Goal: Task Accomplishment & Management: Use online tool/utility

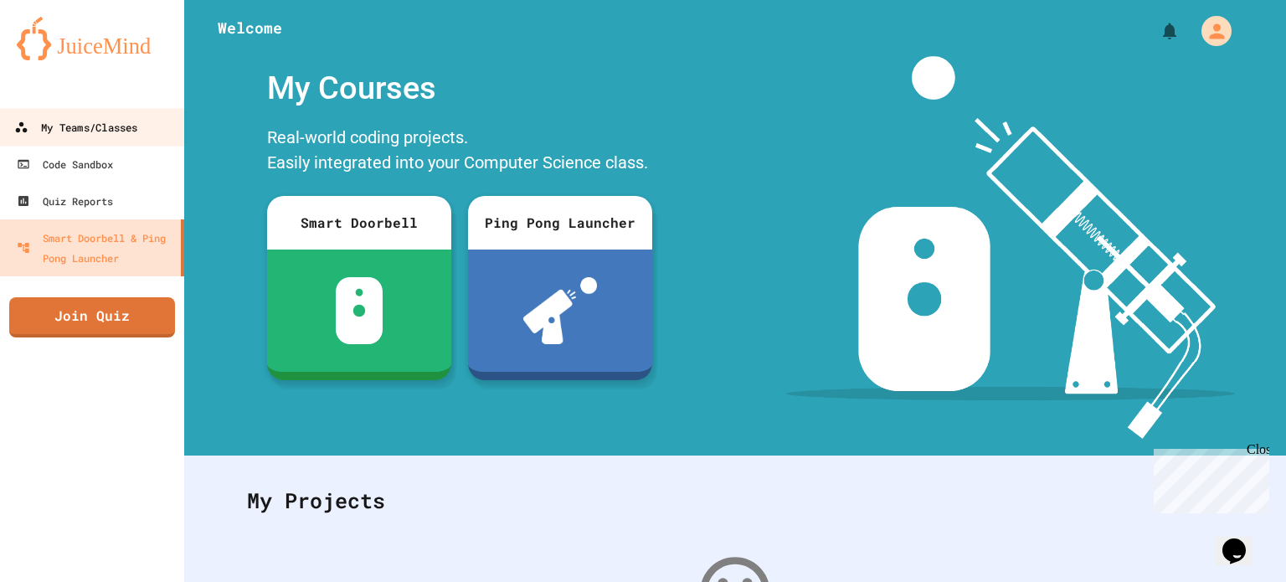
click at [127, 138] on link "My Teams/Classes" at bounding box center [92, 127] width 190 height 38
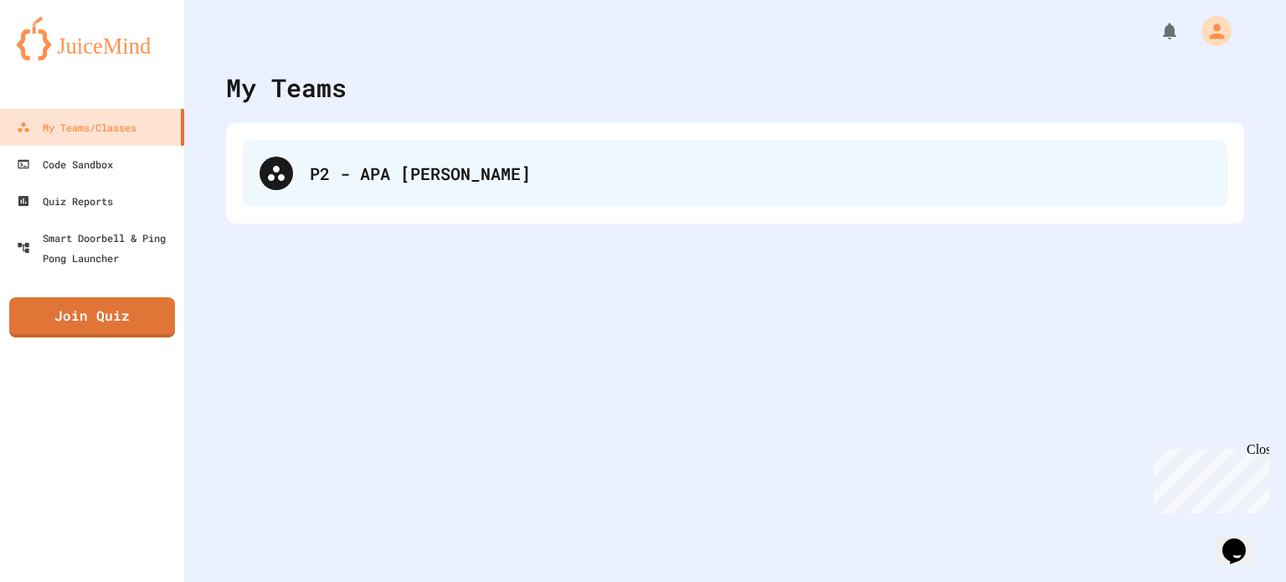
click at [370, 182] on div "P2 - APA [PERSON_NAME]" at bounding box center [760, 173] width 901 height 25
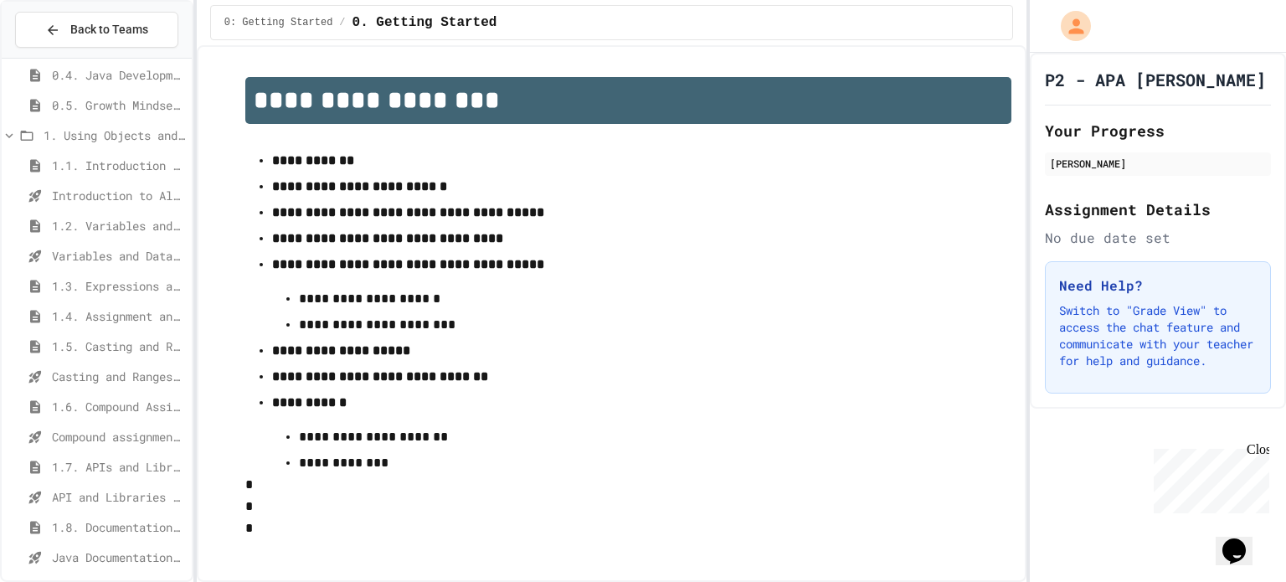
scroll to position [100, 0]
click at [100, 455] on div "1.7. APIs and Libraries" at bounding box center [97, 466] width 190 height 24
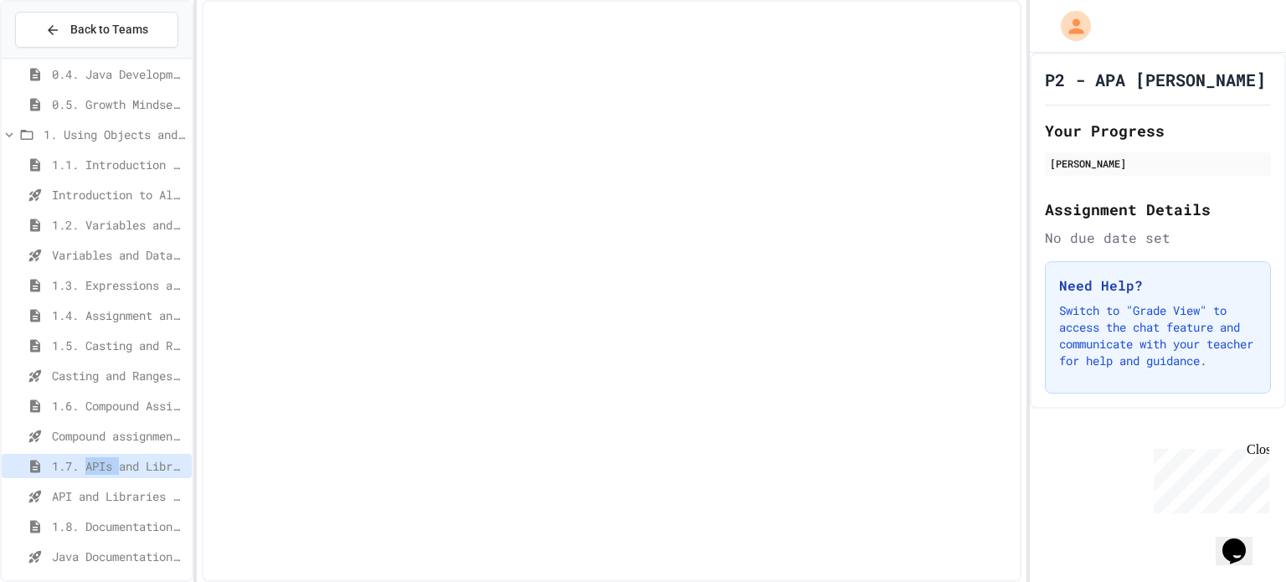
click at [100, 455] on div "1.7. APIs and Libraries" at bounding box center [97, 466] width 190 height 24
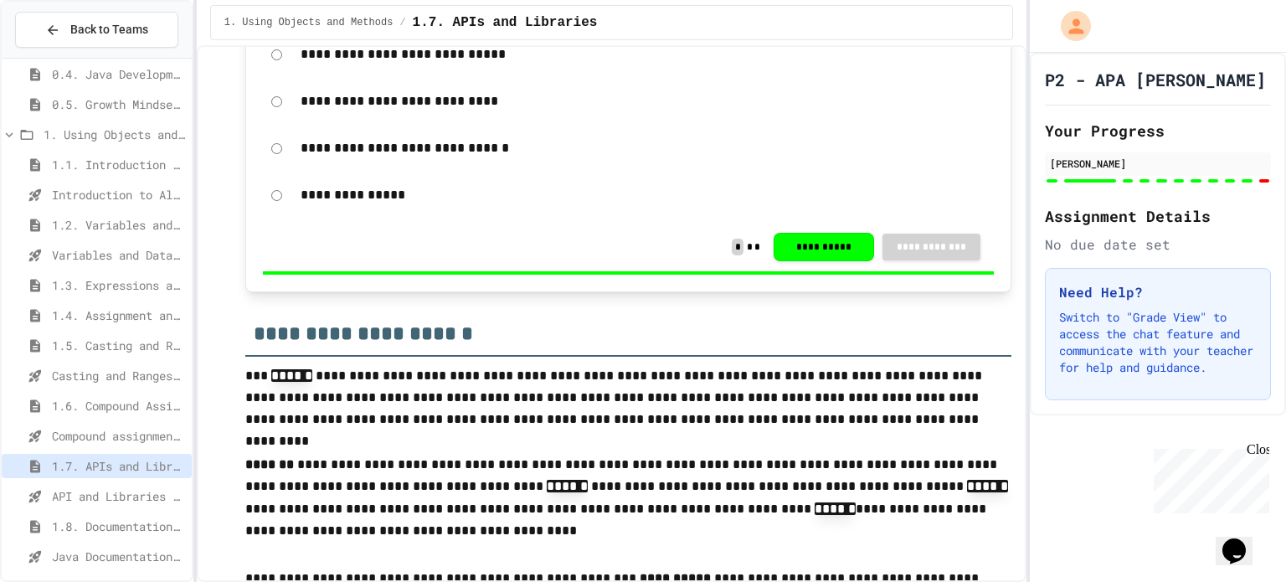
type input "**"
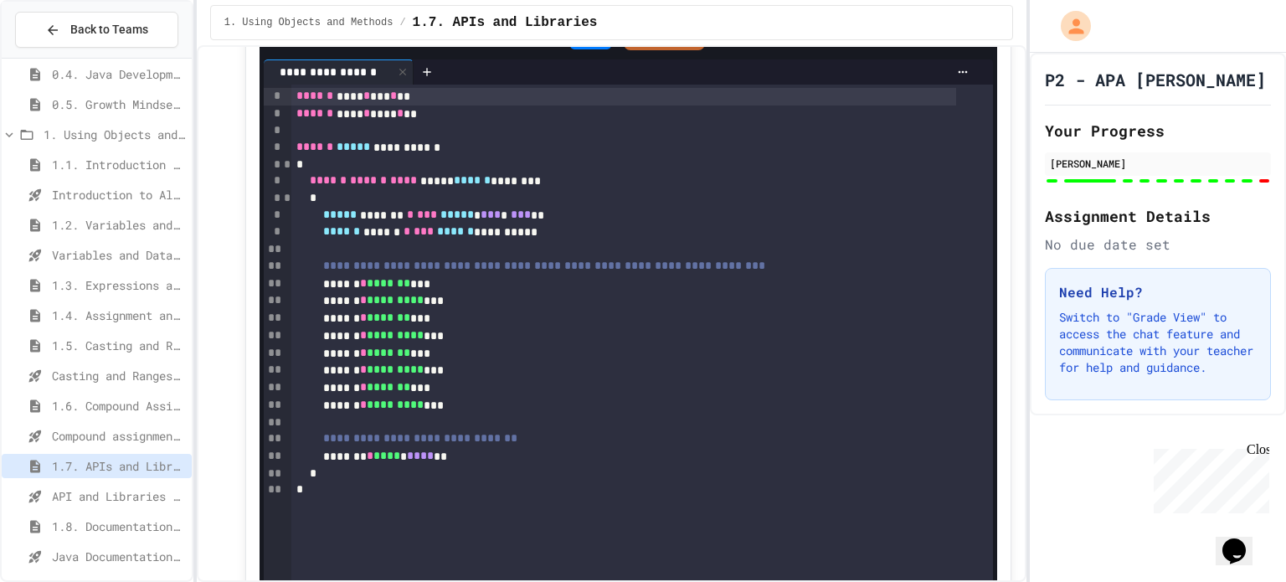
scroll to position [7642, 0]
